Goal: Find specific page/section: Find specific page/section

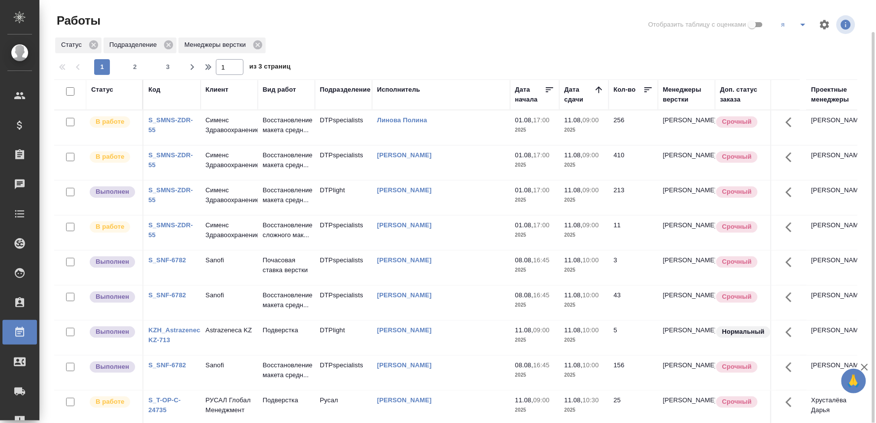
scroll to position [55, 0]
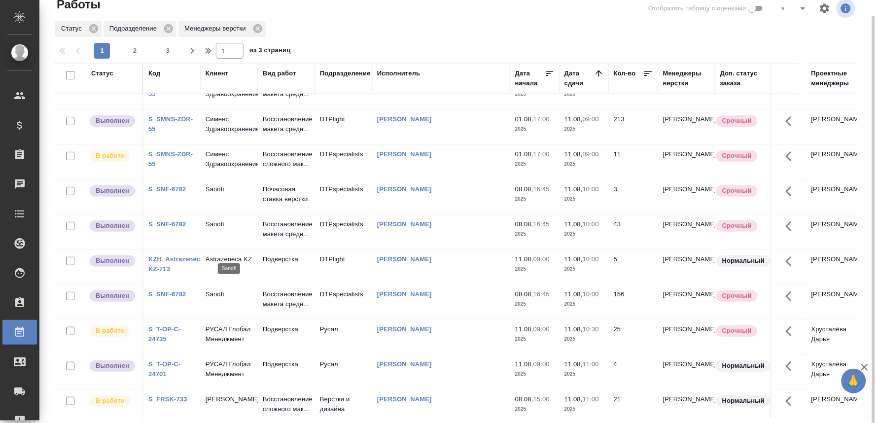
click at [219, 229] on p "Sanofi" at bounding box center [229, 224] width 47 height 10
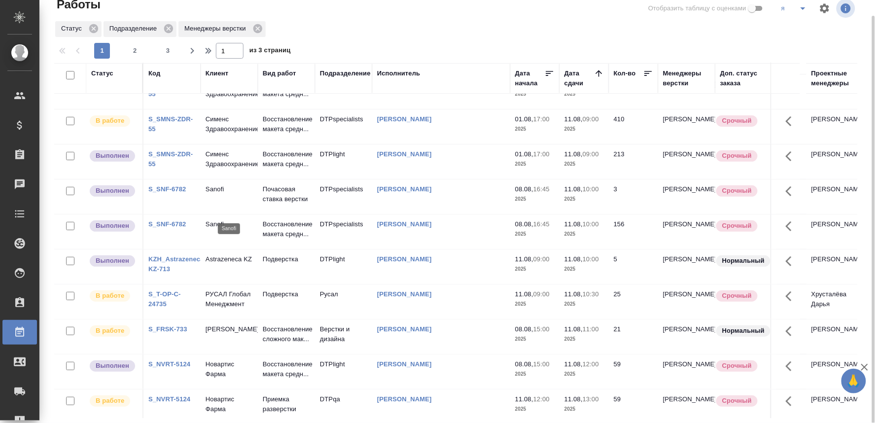
click at [213, 194] on p "Sanofi" at bounding box center [229, 189] width 47 height 10
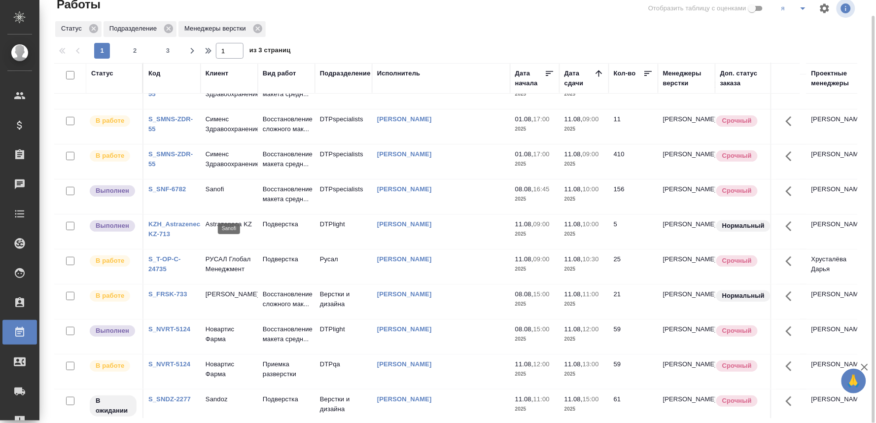
click at [207, 194] on p "Sanofi" at bounding box center [229, 189] width 47 height 10
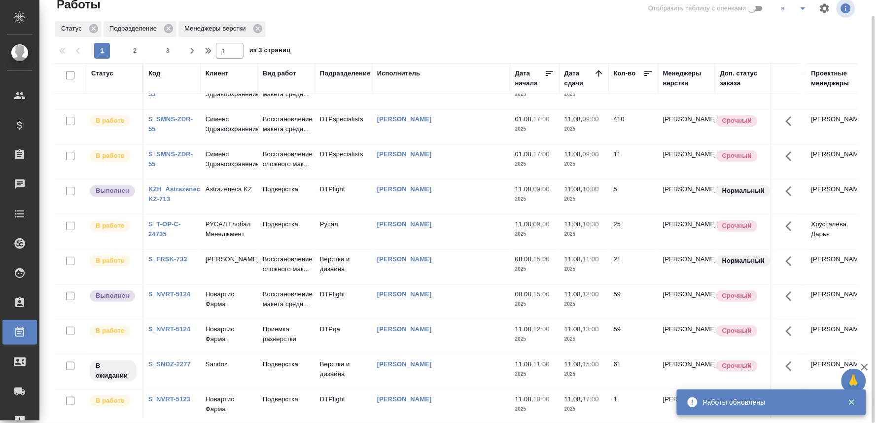
scroll to position [0, 0]
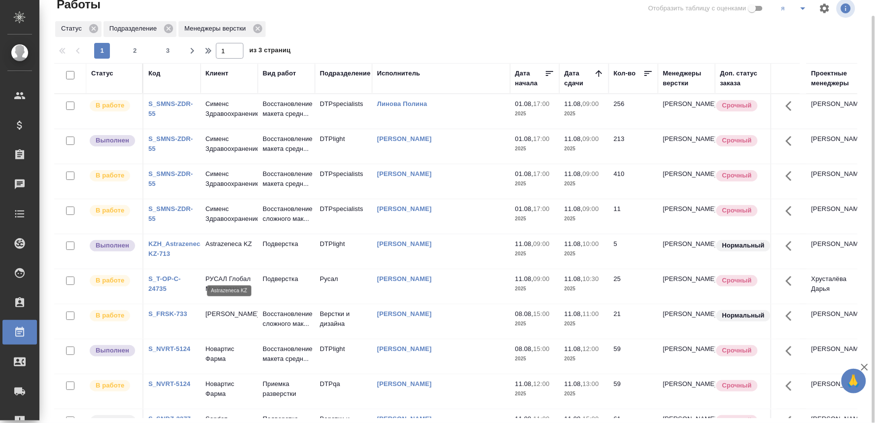
click at [226, 249] on p "Astrazeneca KZ" at bounding box center [229, 244] width 47 height 10
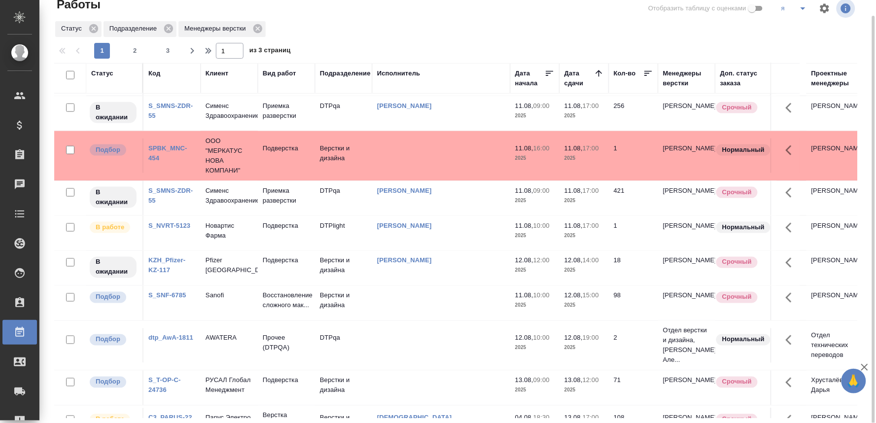
scroll to position [602, 0]
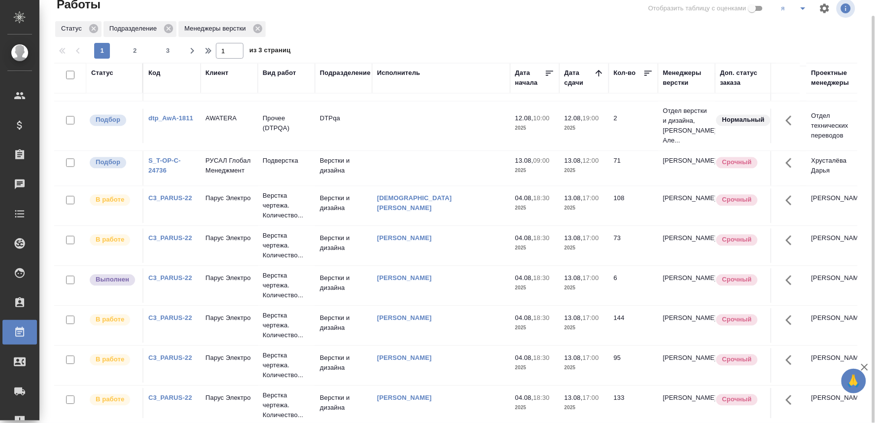
click at [163, 174] on link "S_T-OP-C-24736" at bounding box center [164, 165] width 33 height 17
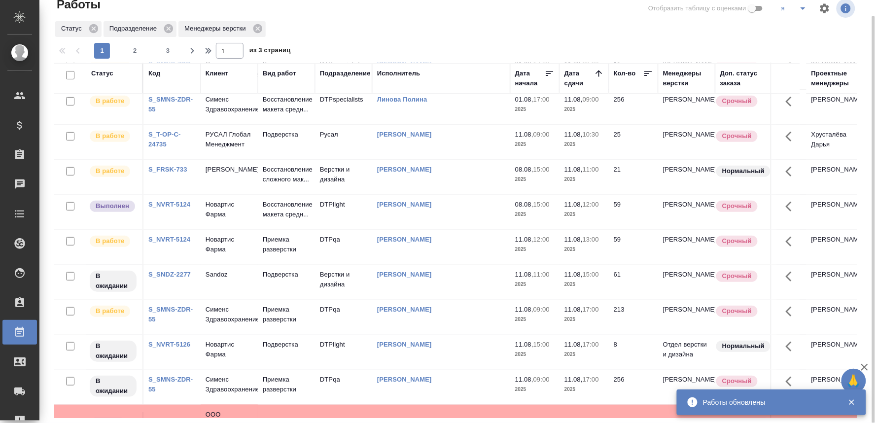
scroll to position [0, 0]
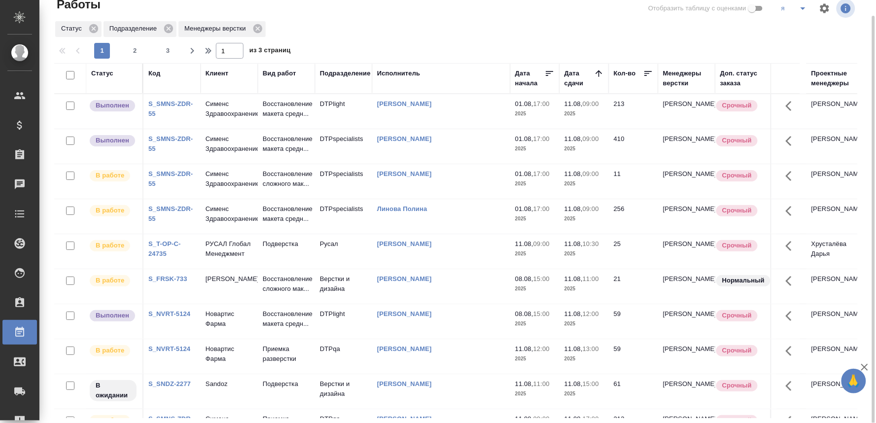
click at [321, 129] on td "DTPspecialists" at bounding box center [343, 111] width 57 height 35
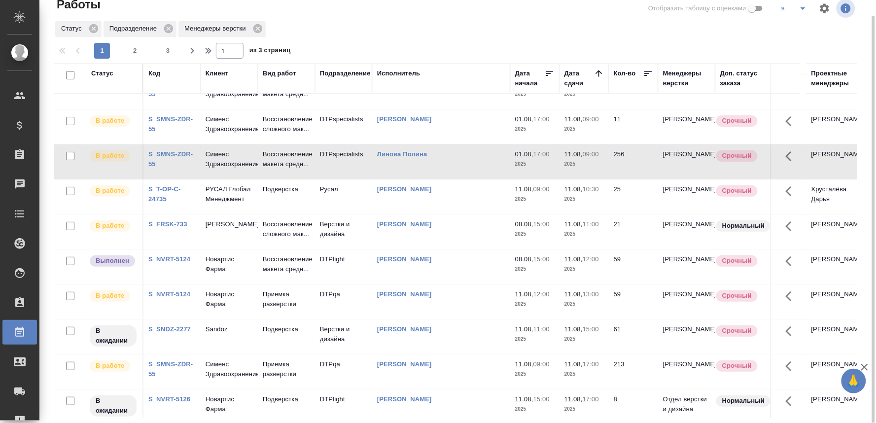
scroll to position [109, 0]
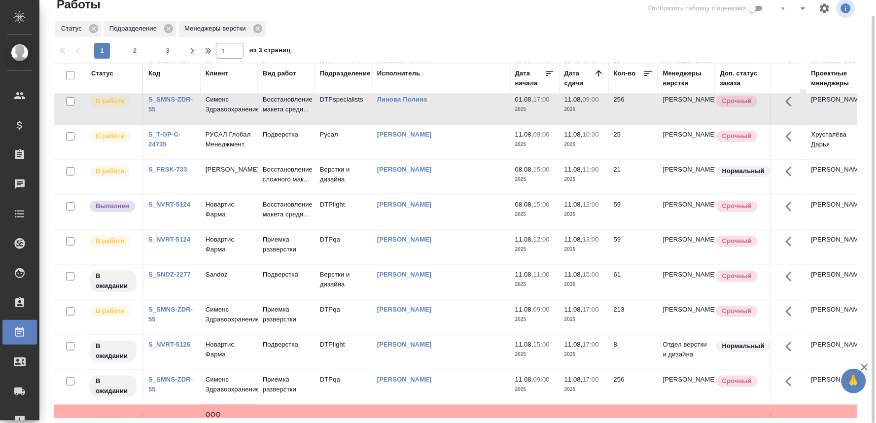
click at [179, 208] on link "S_NVRT-5124" at bounding box center [169, 204] width 42 height 7
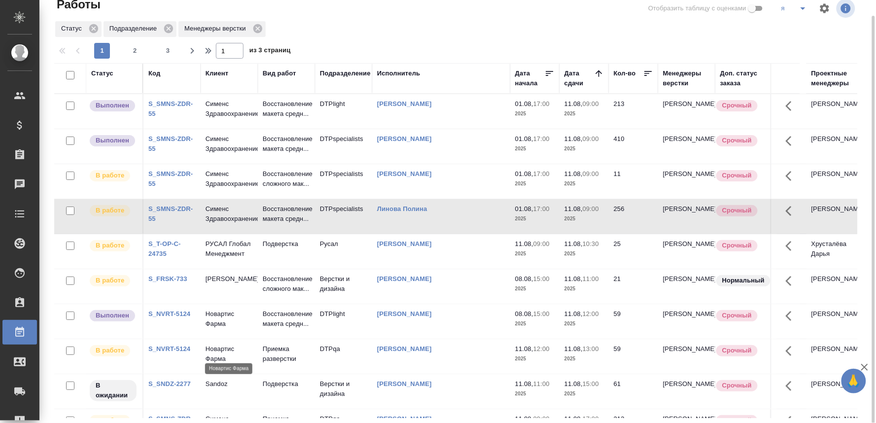
click at [213, 329] on p "Новартис Фарма" at bounding box center [229, 319] width 47 height 20
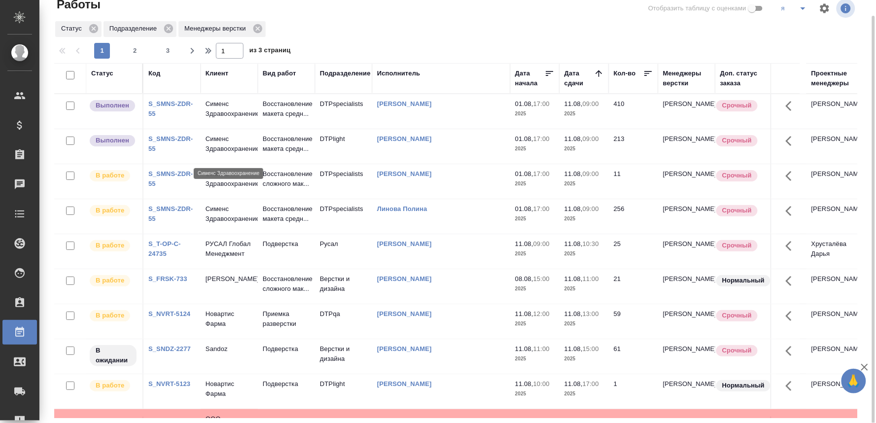
click at [227, 143] on p "Сименс Здравоохранение" at bounding box center [229, 144] width 47 height 20
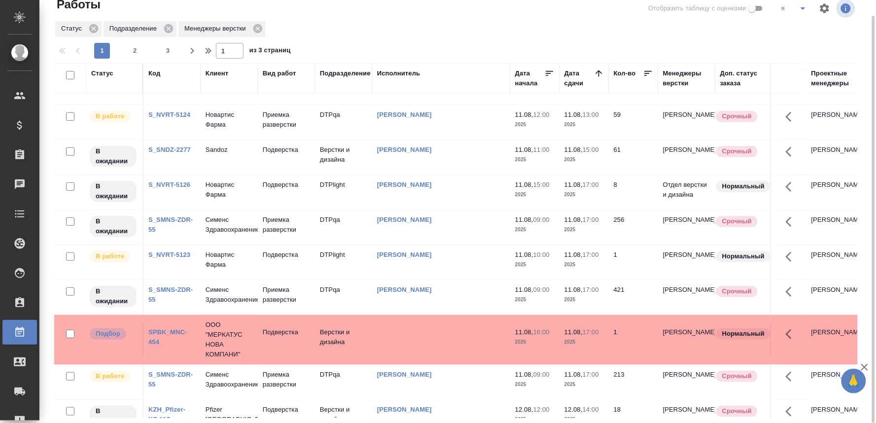
scroll to position [219, 0]
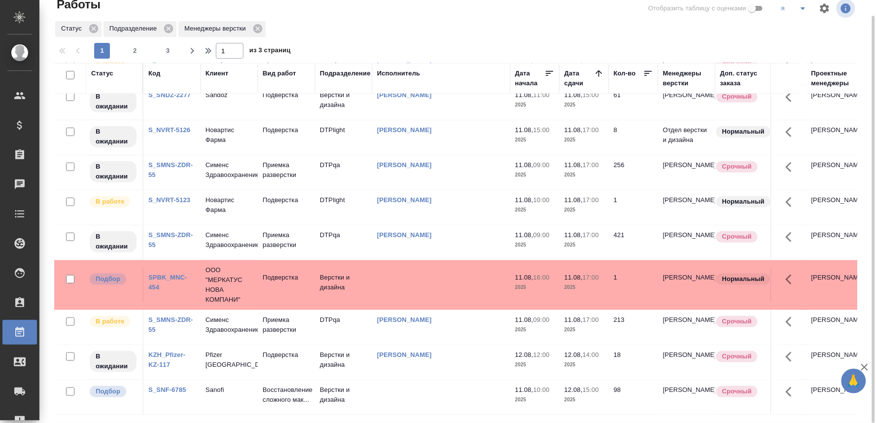
click at [163, 291] on link "SPBK_MNC-454" at bounding box center [167, 282] width 39 height 17
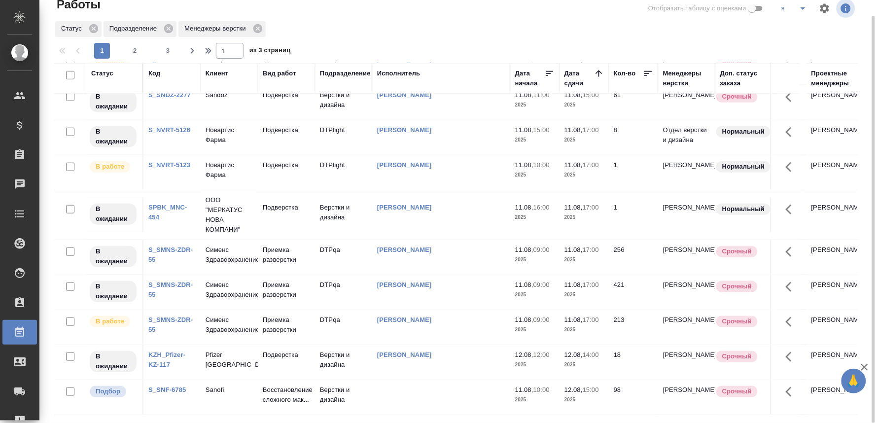
scroll to position [0, 0]
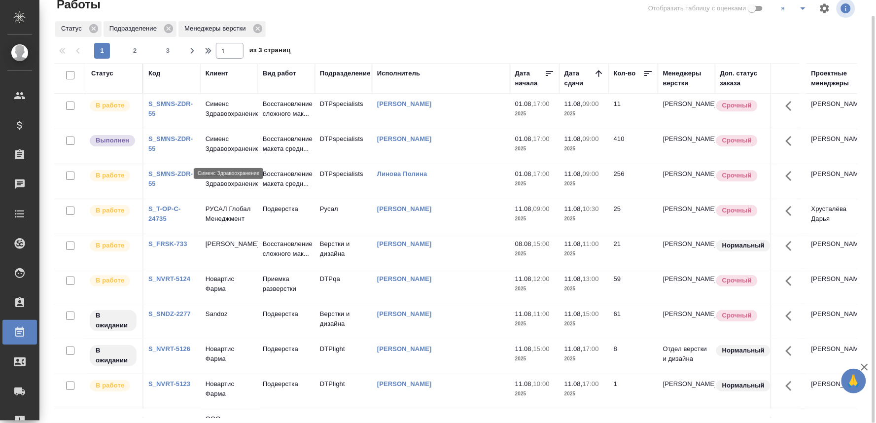
click at [209, 151] on p "Сименс Здравоохранение" at bounding box center [229, 144] width 47 height 20
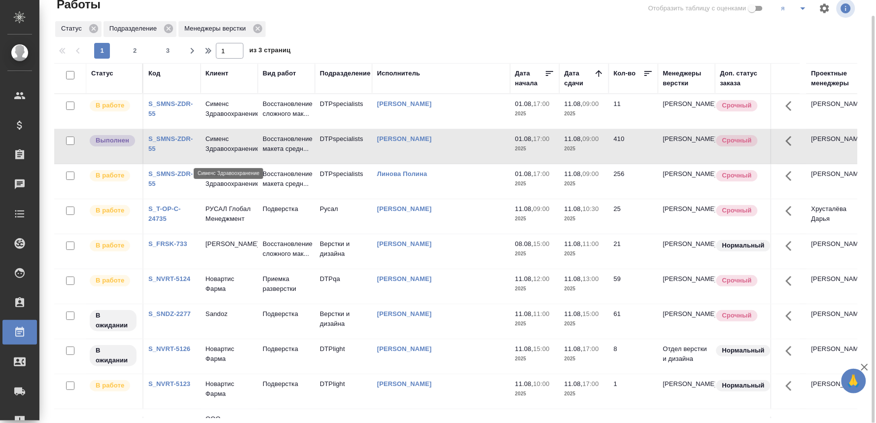
click at [209, 151] on p "Сименс Здравоохранение" at bounding box center [229, 144] width 47 height 20
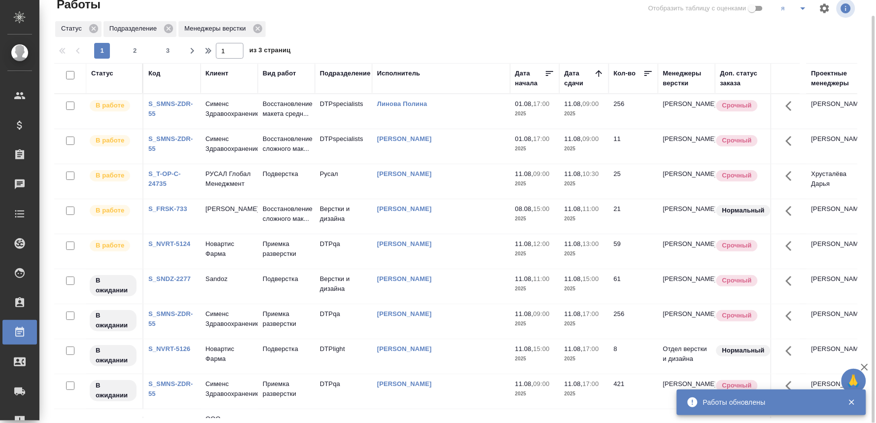
scroll to position [55, 0]
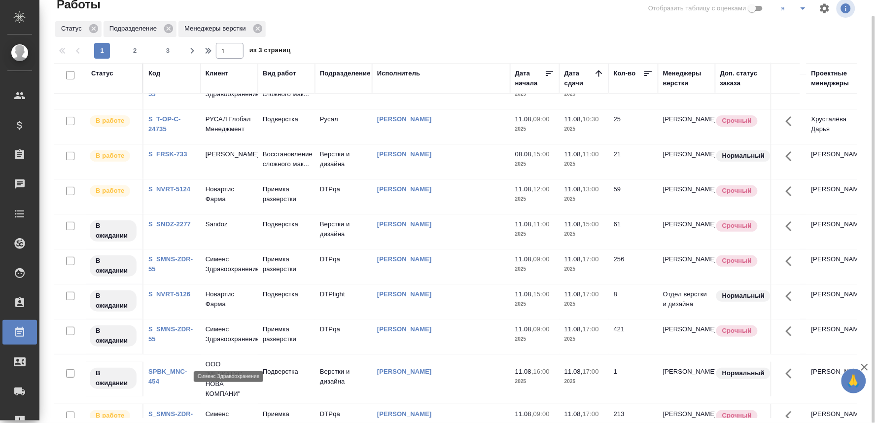
click at [219, 344] on p "Сименс Здравоохранение" at bounding box center [229, 334] width 47 height 20
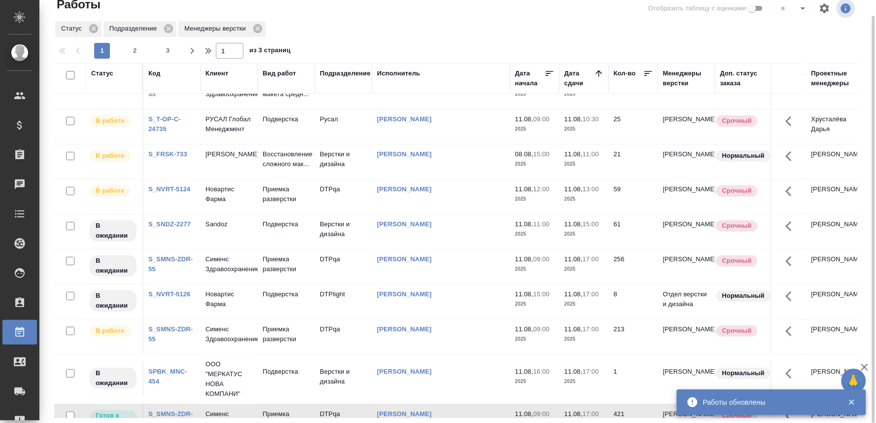
scroll to position [0, 0]
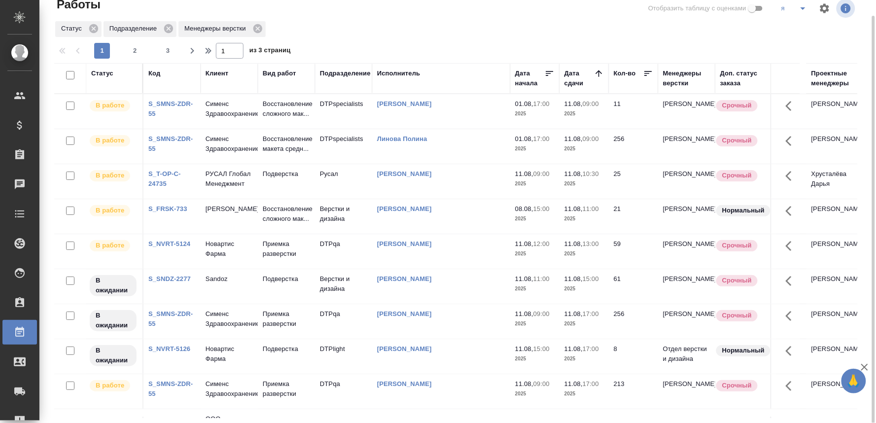
click at [275, 119] on p "Восстановление сложного мак..." at bounding box center [286, 109] width 47 height 20
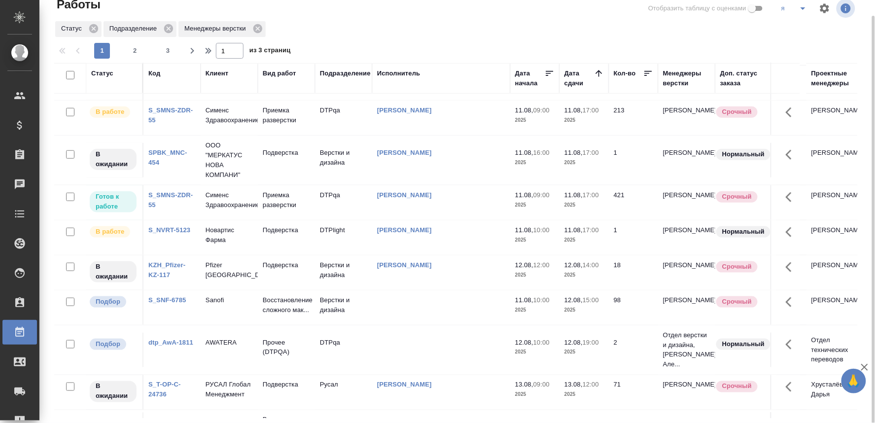
scroll to position [328, 0]
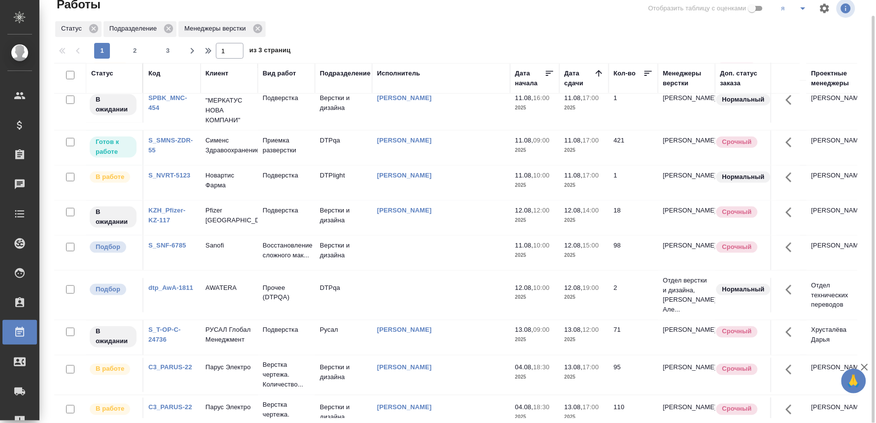
click at [174, 249] on link "S_SNF-6785" at bounding box center [167, 245] width 38 height 7
click at [217, 250] on p "Sanofi" at bounding box center [229, 246] width 47 height 10
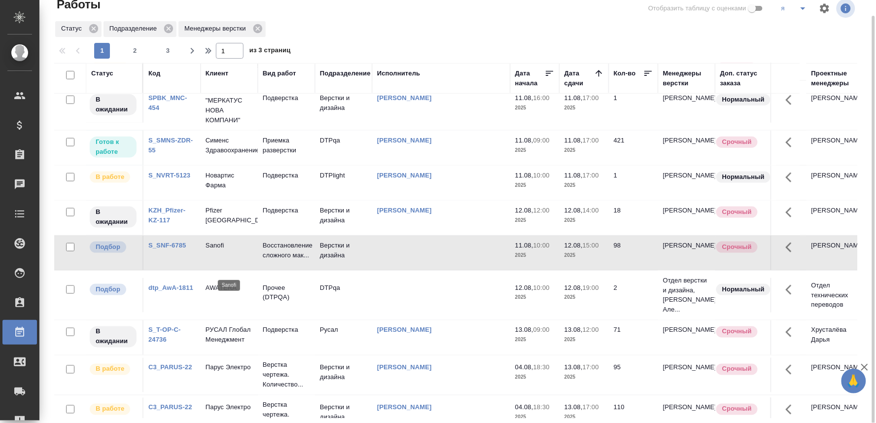
click at [217, 250] on p "Sanofi" at bounding box center [229, 246] width 47 height 10
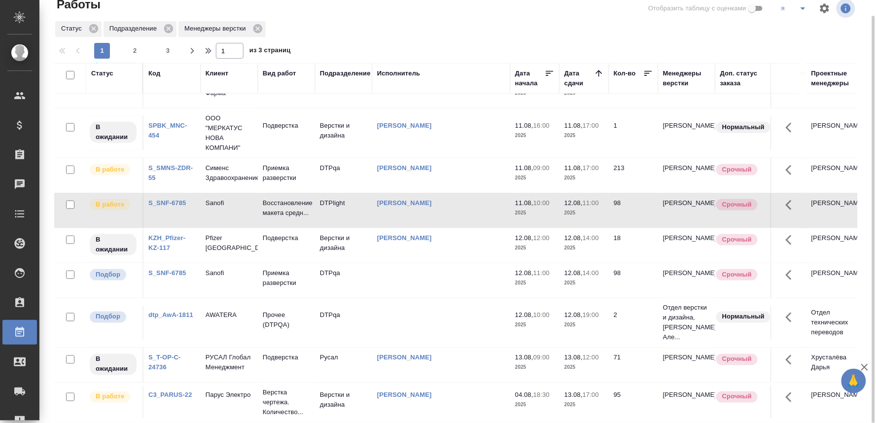
scroll to position [0, 0]
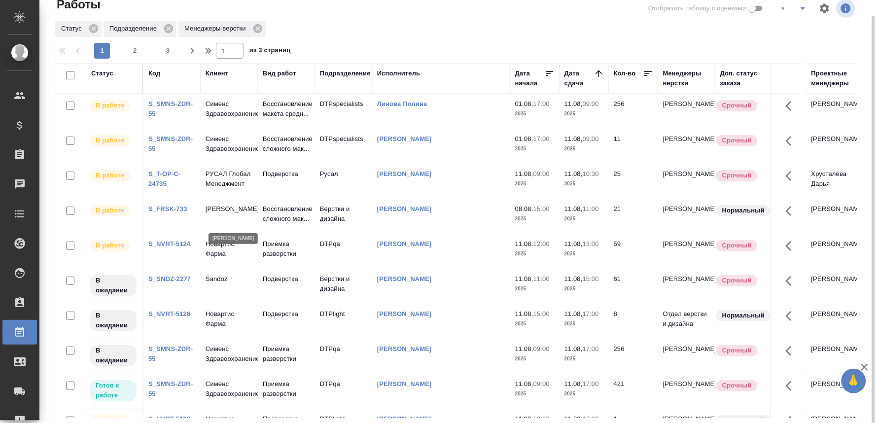
click at [226, 214] on p "[PERSON_NAME]" at bounding box center [229, 209] width 47 height 10
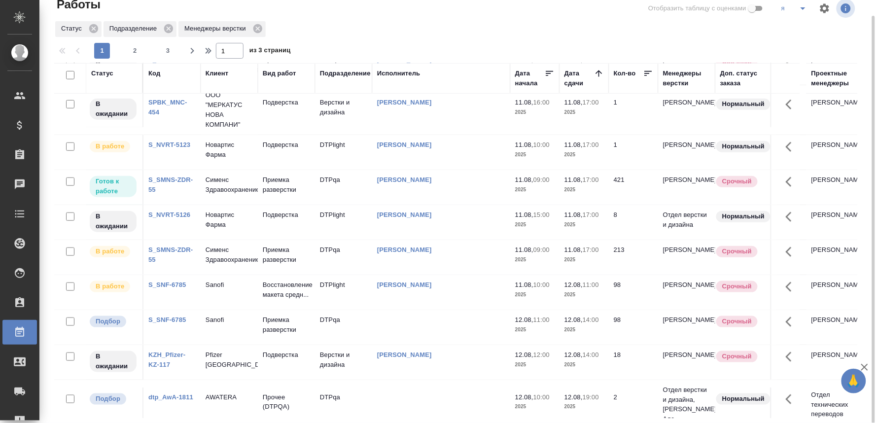
scroll to position [274, 0]
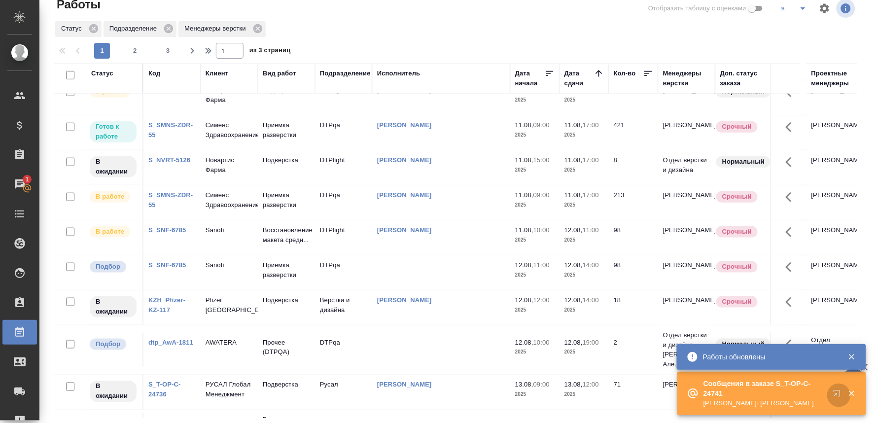
click at [836, 392] on icon "button" at bounding box center [839, 395] width 12 height 12
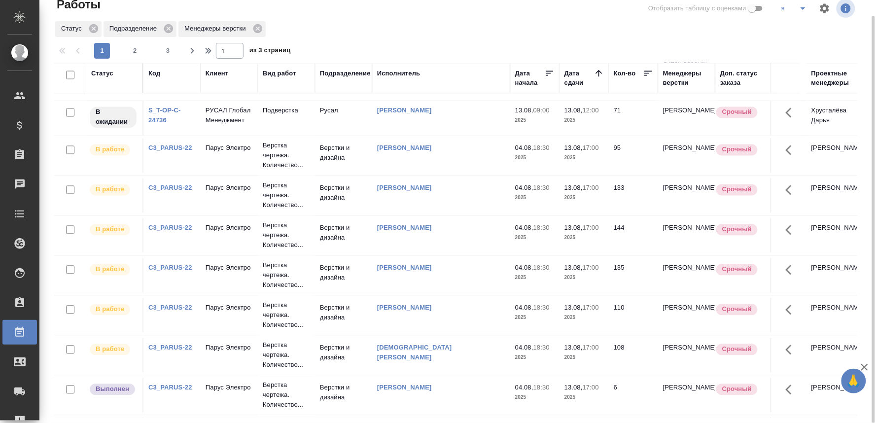
scroll to position [602, 0]
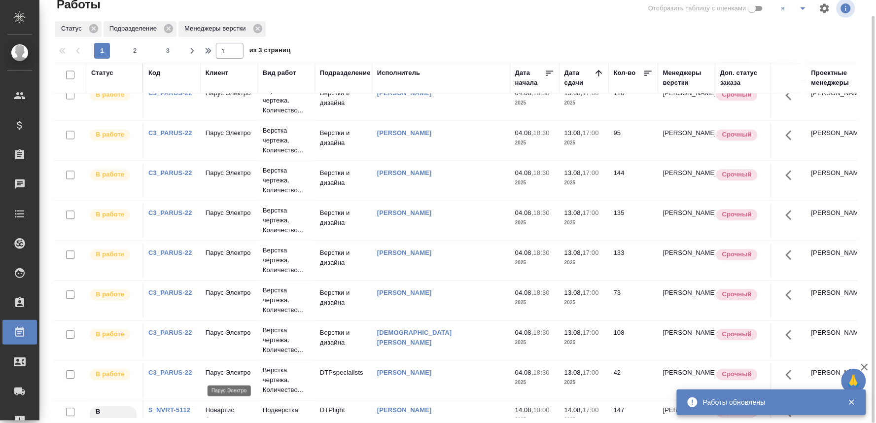
click at [211, 338] on p "Парус Электро" at bounding box center [229, 333] width 47 height 10
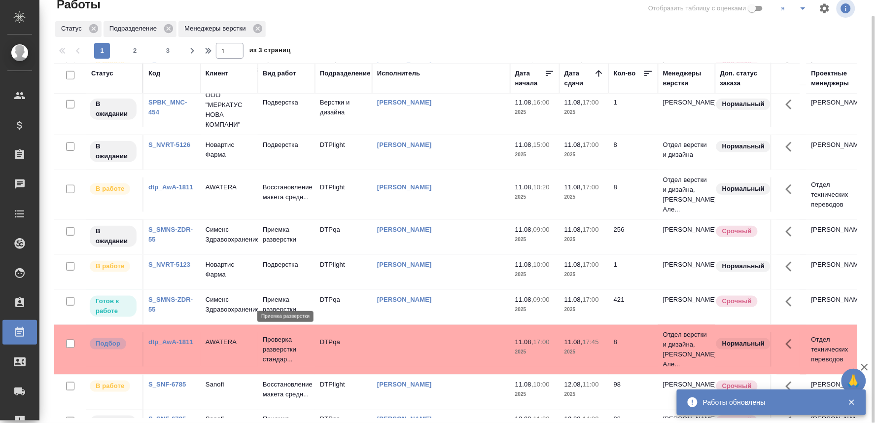
scroll to position [0, 0]
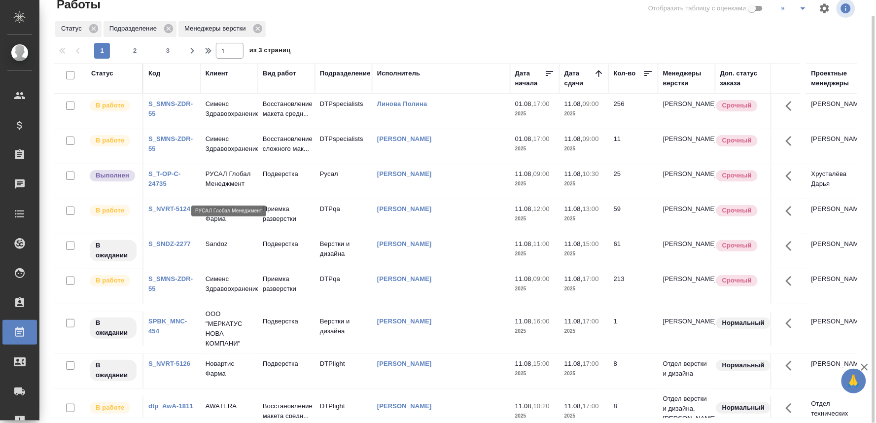
click at [222, 188] on p "РУСАЛ Глобал Менеджмент" at bounding box center [229, 179] width 47 height 20
